Goal: Task Accomplishment & Management: Manage account settings

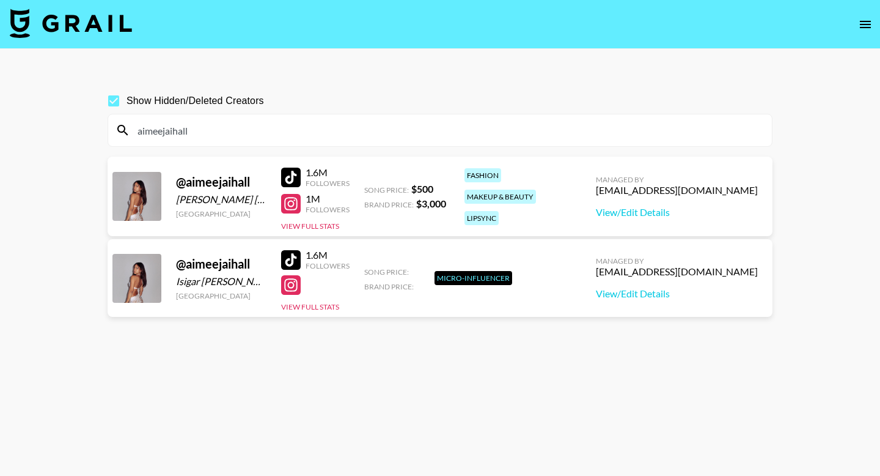
click at [311, 132] on input "aimeejaihall" at bounding box center [447, 130] width 635 height 20
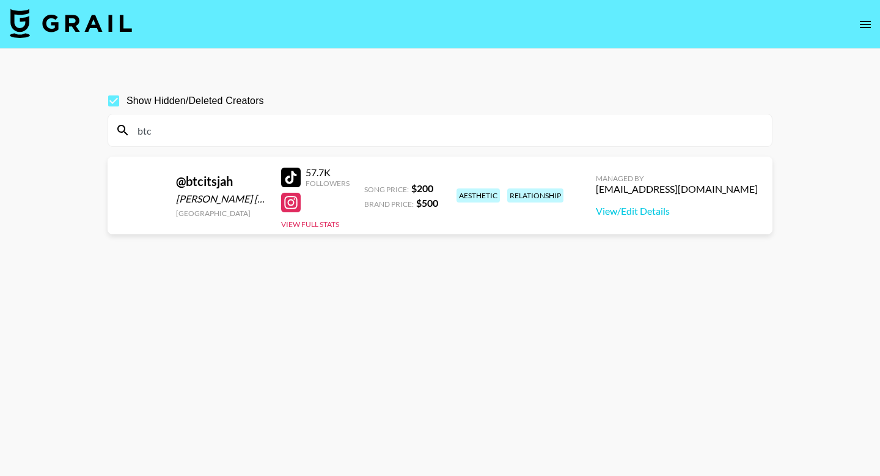
type input "btc"
click at [864, 24] on icon "open drawer" at bounding box center [865, 24] width 11 height 7
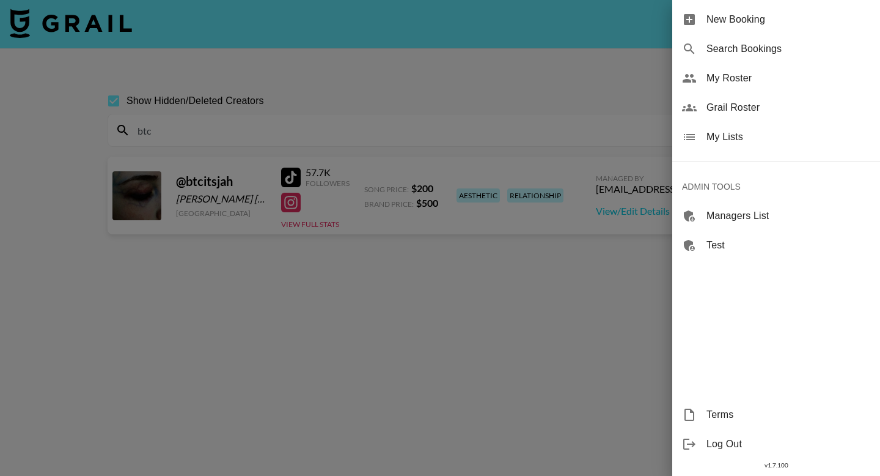
click at [734, 78] on span "My Roster" at bounding box center [789, 78] width 164 height 15
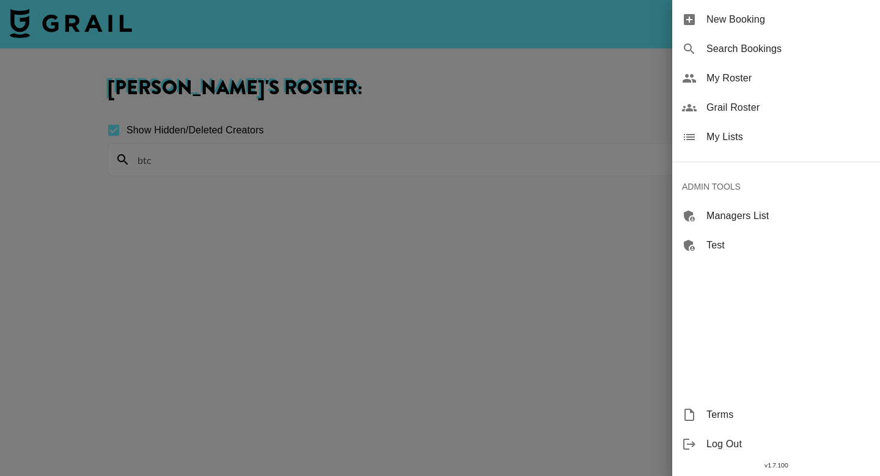
click at [487, 82] on div at bounding box center [440, 238] width 880 height 476
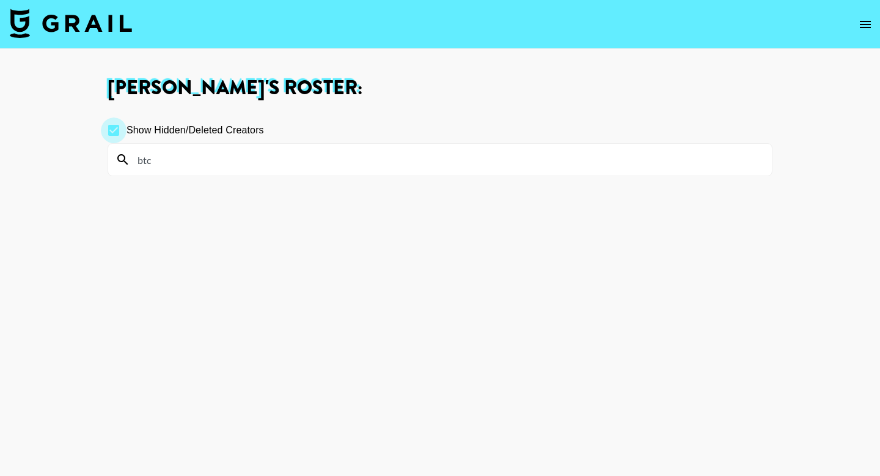
click at [113, 133] on input "Show Hidden/Deleted Creators" at bounding box center [114, 130] width 26 height 26
checkbox input "false"
click at [175, 163] on input "btc" at bounding box center [447, 160] width 635 height 20
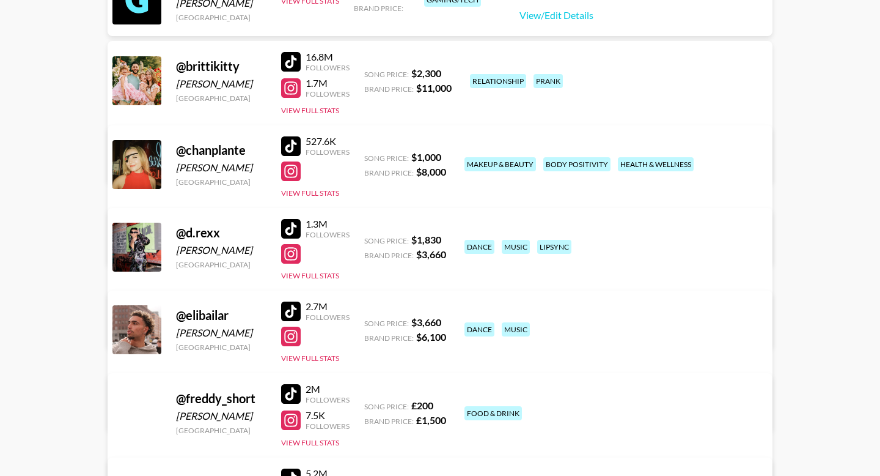
scroll to position [228, 0]
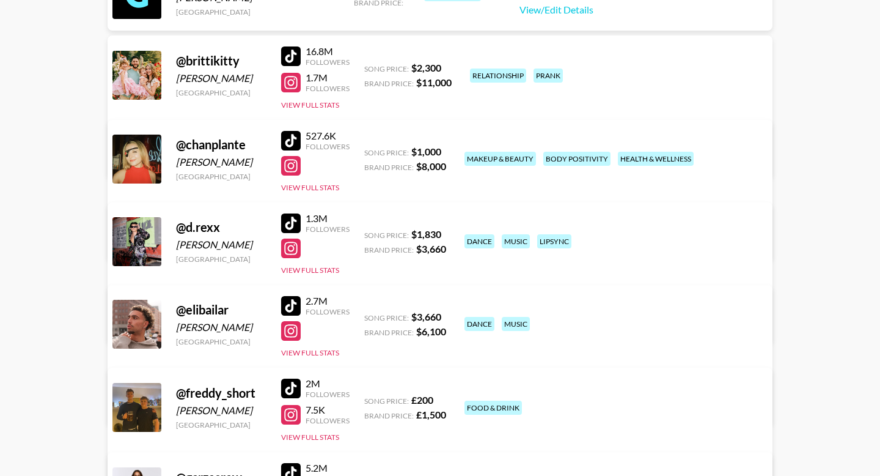
click at [294, 222] on div at bounding box center [291, 223] width 20 height 20
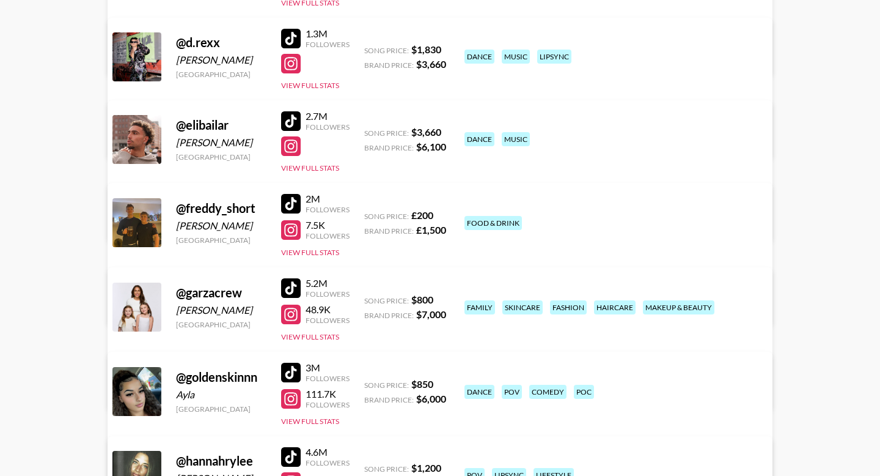
scroll to position [408, 0]
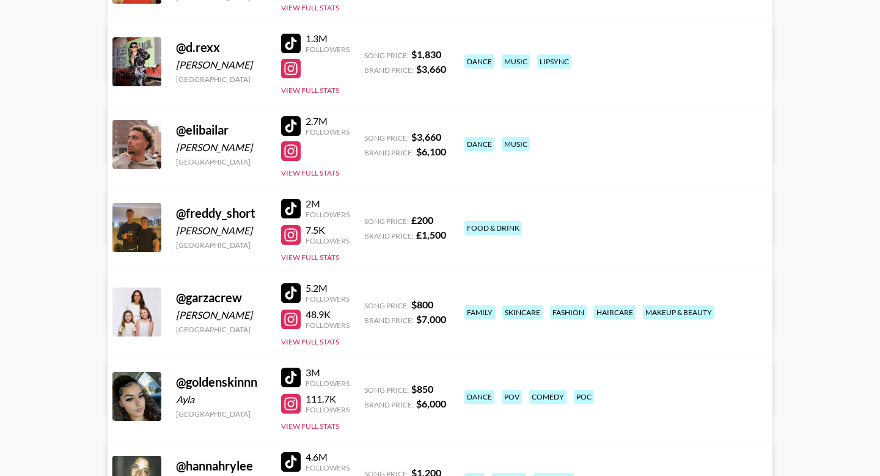
click at [289, 123] on div at bounding box center [291, 126] width 20 height 20
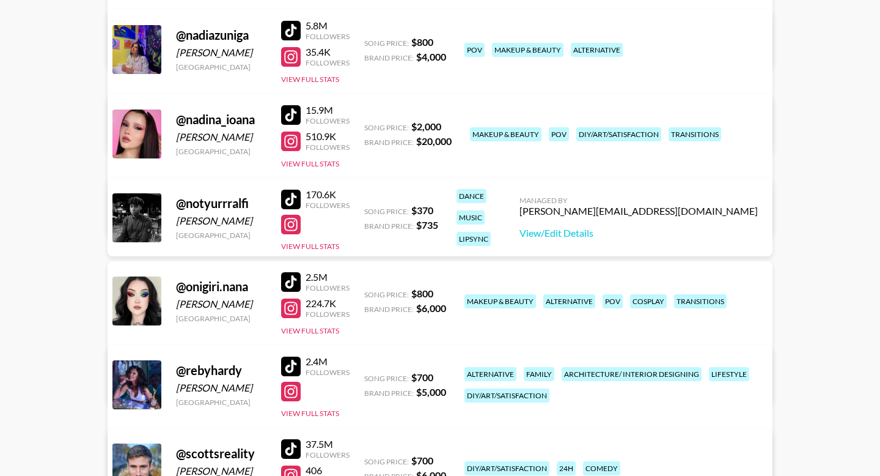
scroll to position [1341, 0]
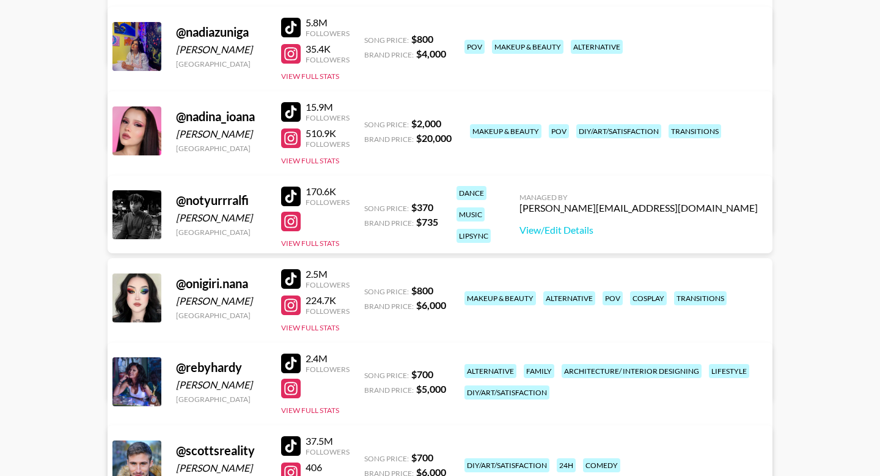
click at [296, 199] on div at bounding box center [291, 196] width 20 height 20
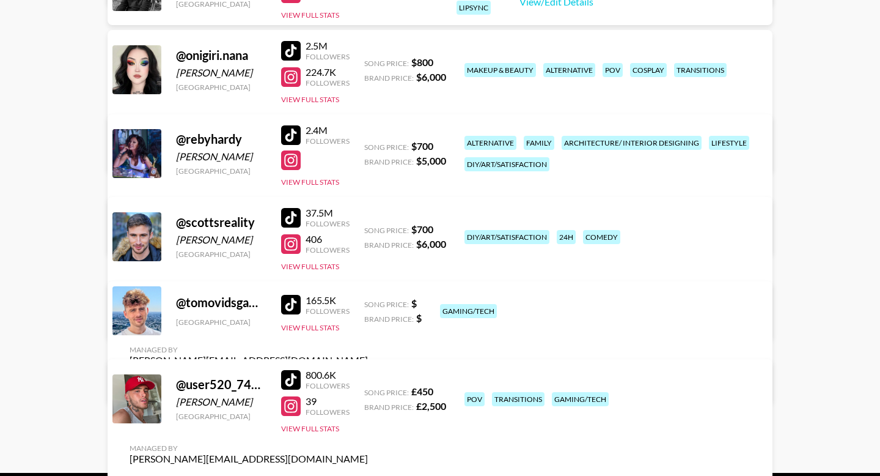
scroll to position [1615, 0]
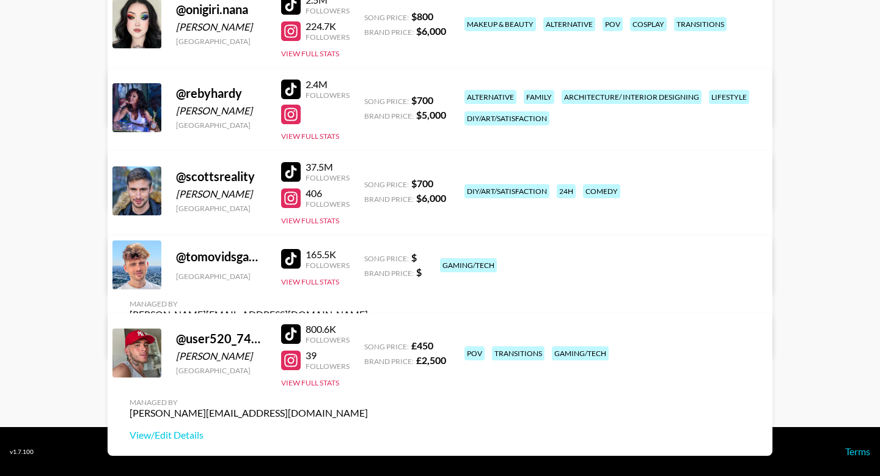
click at [292, 266] on div at bounding box center [291, 259] width 20 height 20
click at [368, 330] on link "View/Edit Details" at bounding box center [249, 336] width 238 height 12
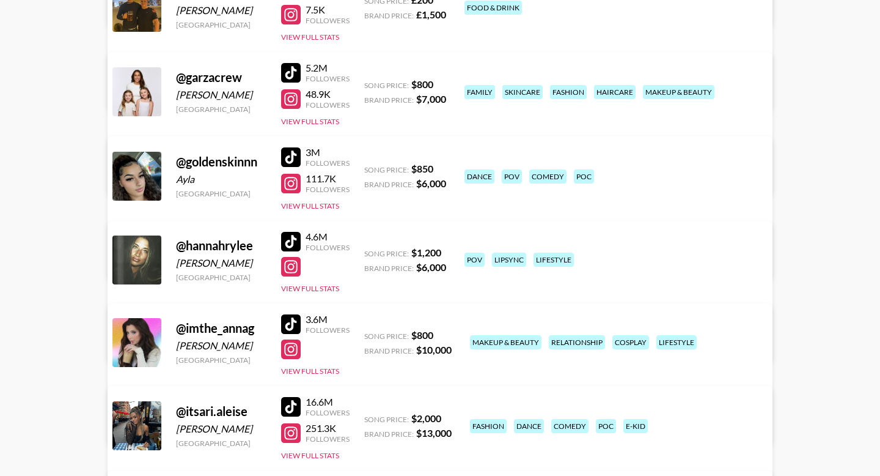
scroll to position [624, 0]
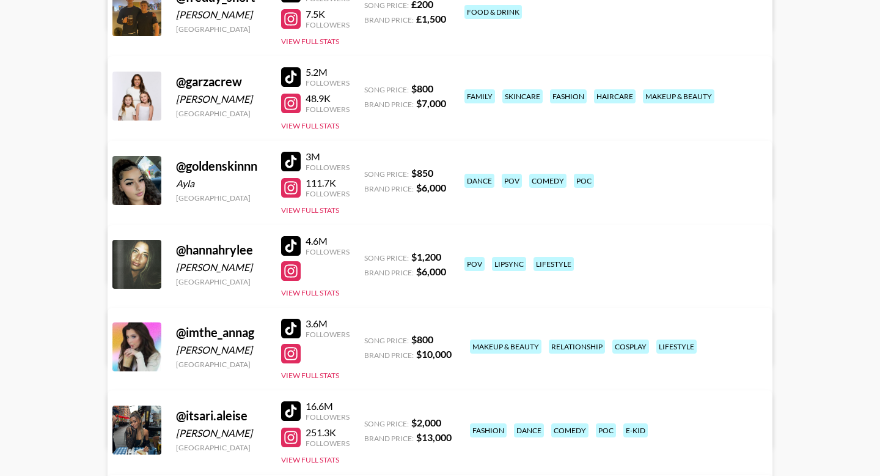
click at [292, 157] on div at bounding box center [291, 162] width 20 height 20
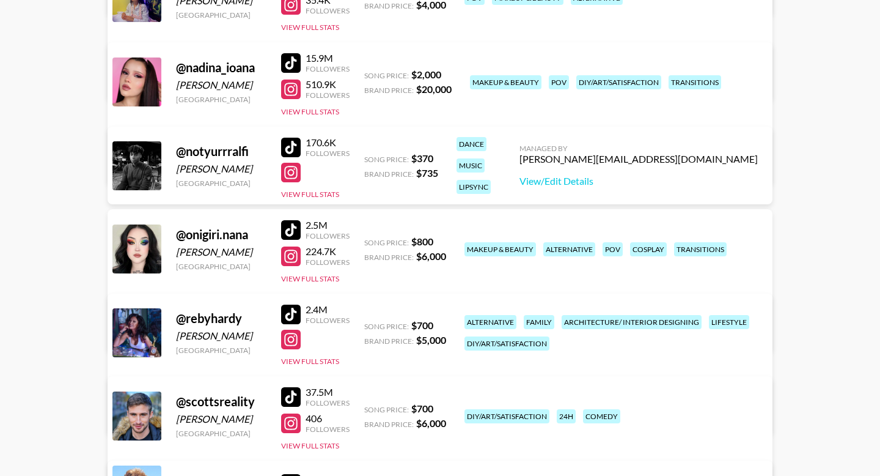
scroll to position [1378, 0]
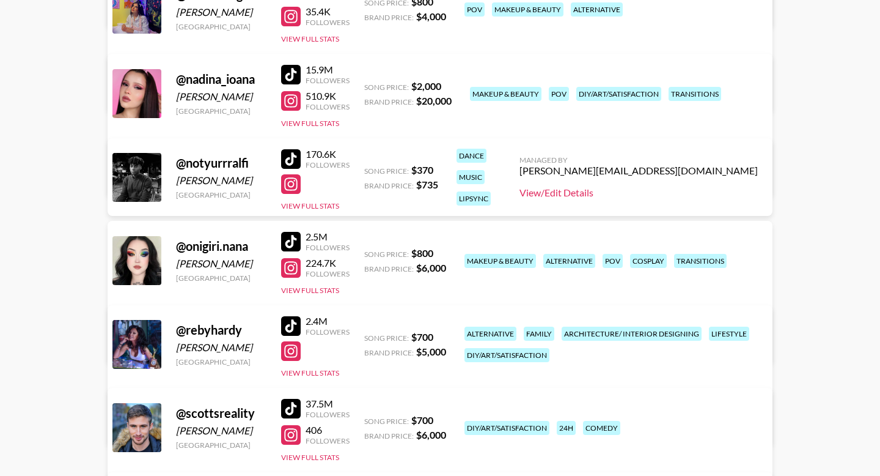
click at [674, 190] on link "View/Edit Details" at bounding box center [639, 192] width 238 height 12
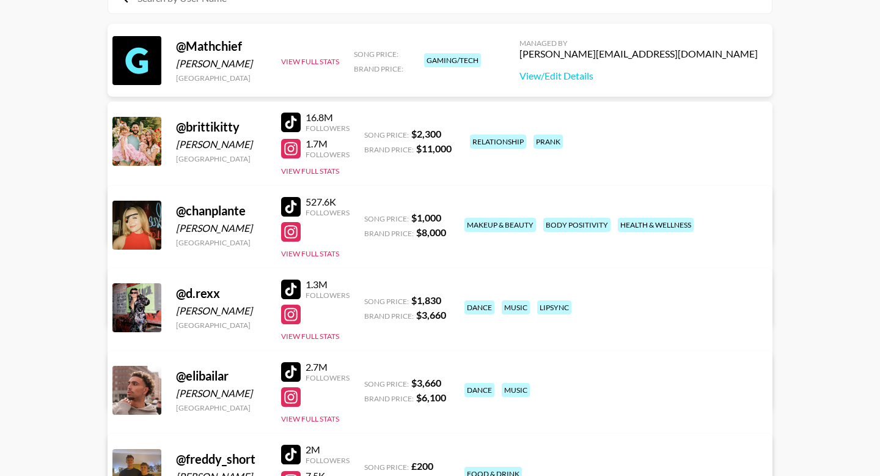
scroll to position [160, 0]
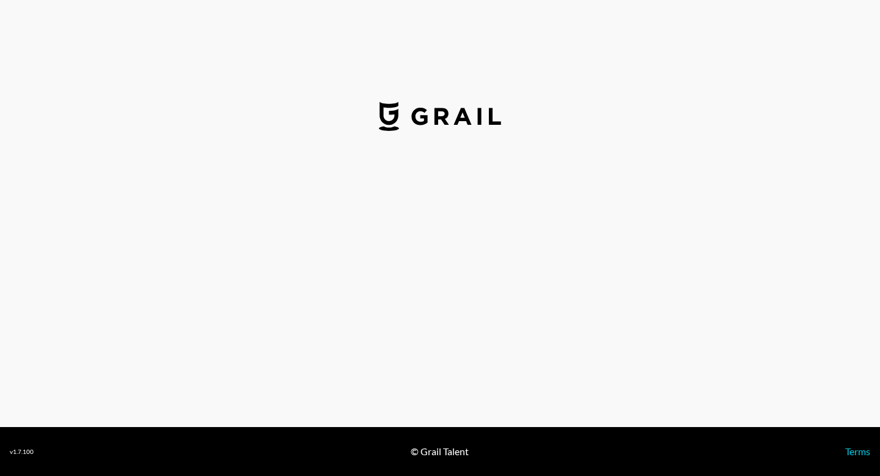
select select "USD"
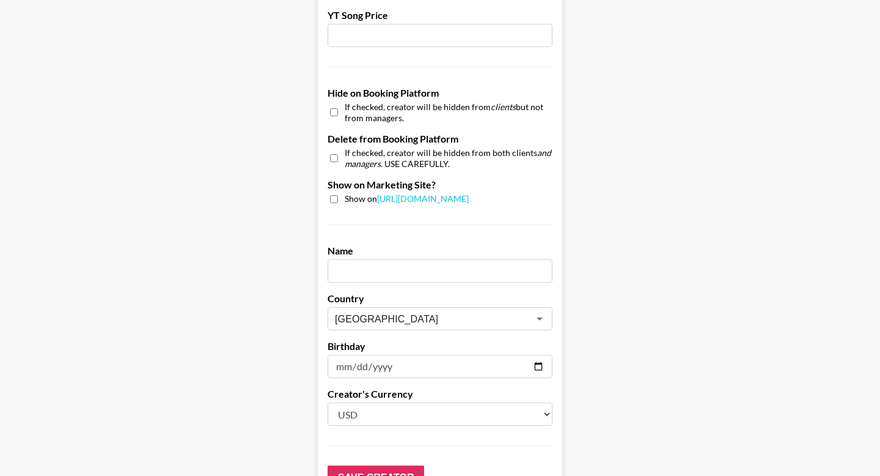
scroll to position [1107, 0]
click at [331, 104] on input "checkbox" at bounding box center [334, 113] width 8 height 18
checkbox input "true"
click at [356, 466] on input "Save Creator" at bounding box center [376, 478] width 97 height 24
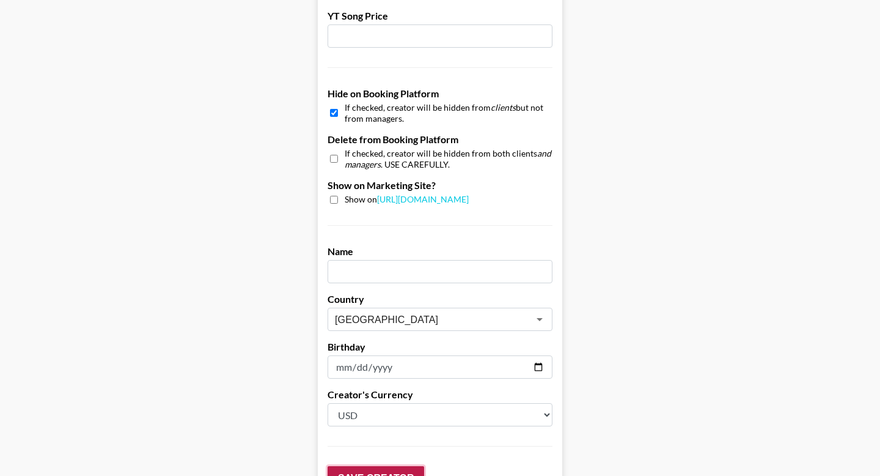
scroll to position [68, 0]
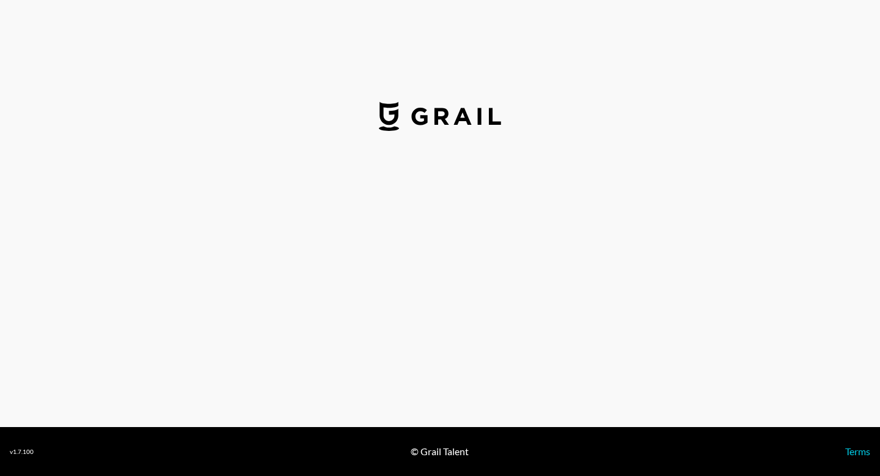
select select "USD"
